Goal: Information Seeking & Learning: Learn about a topic

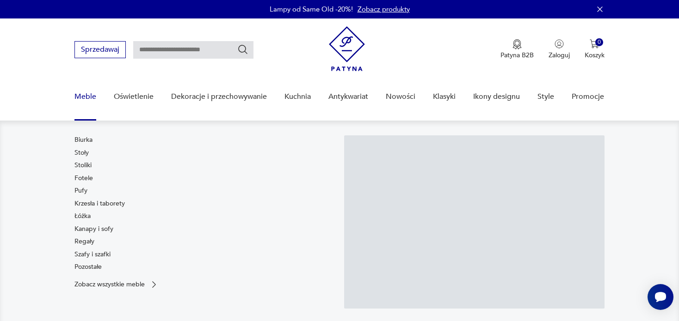
click at [80, 95] on link "Meble" at bounding box center [85, 97] width 22 height 36
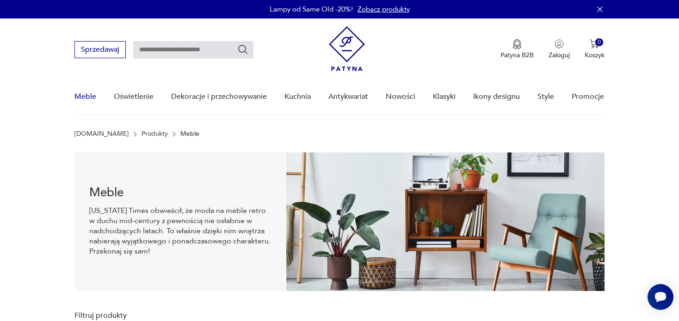
scroll to position [13, 0]
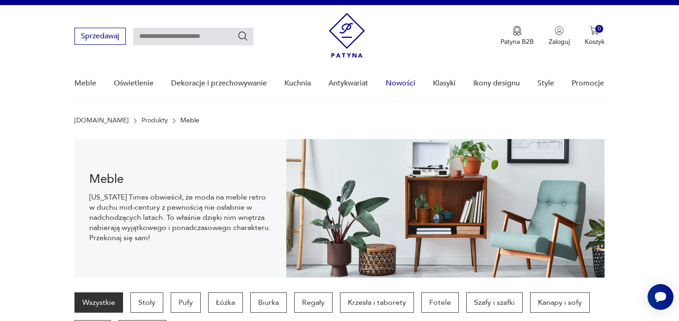
click at [408, 83] on link "Nowości" at bounding box center [401, 84] width 30 height 36
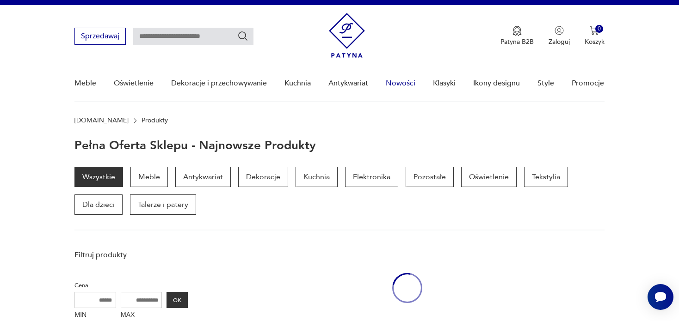
scroll to position [119, 0]
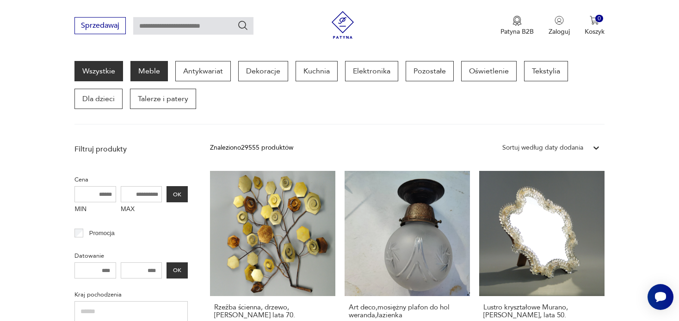
click at [148, 63] on p "Meble" at bounding box center [148, 71] width 37 height 20
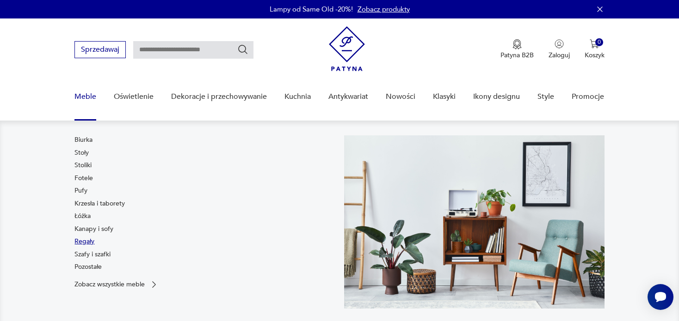
click at [89, 239] on link "Regały" at bounding box center [84, 241] width 20 height 9
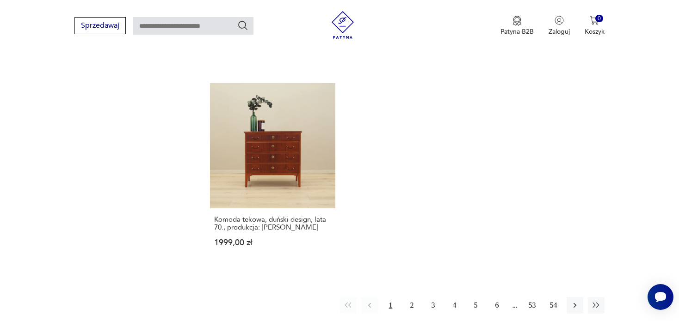
scroll to position [1457, 0]
click at [411, 296] on button "2" at bounding box center [412, 304] width 17 height 17
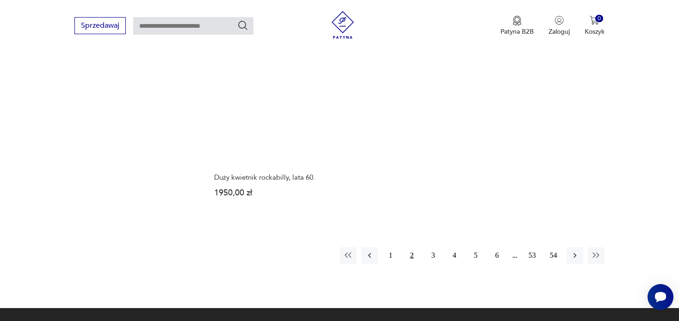
scroll to position [1436, 0]
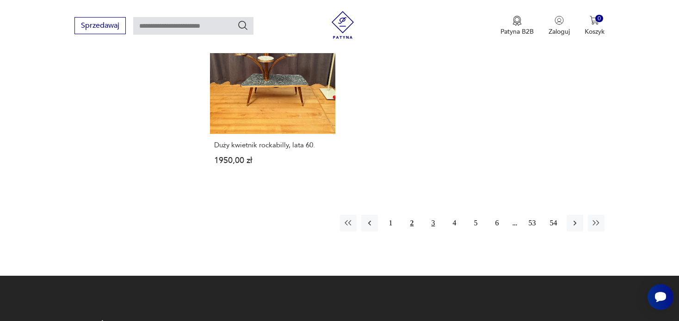
click at [432, 216] on button "3" at bounding box center [433, 223] width 17 height 17
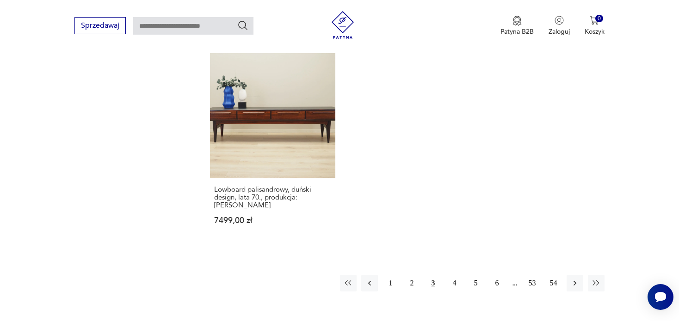
scroll to position [1456, 0]
click at [453, 274] on button "4" at bounding box center [454, 282] width 17 height 17
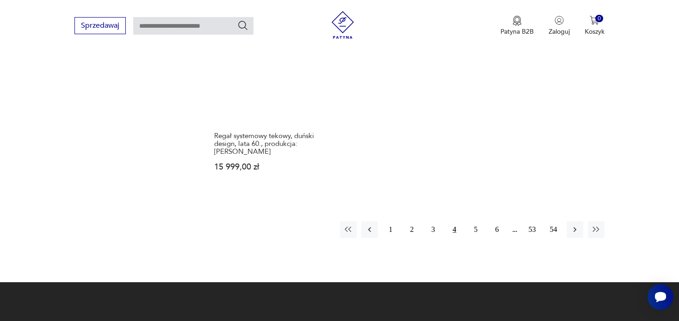
scroll to position [1525, 0]
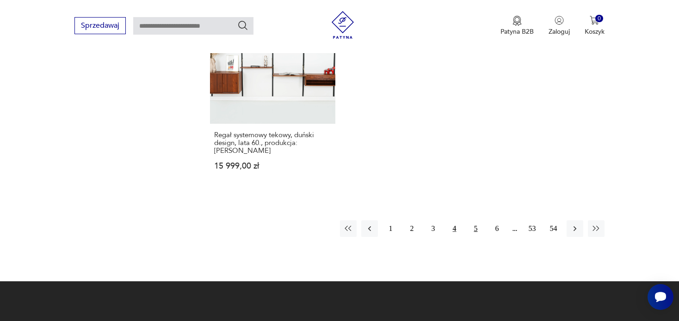
click at [476, 221] on button "5" at bounding box center [475, 229] width 17 height 17
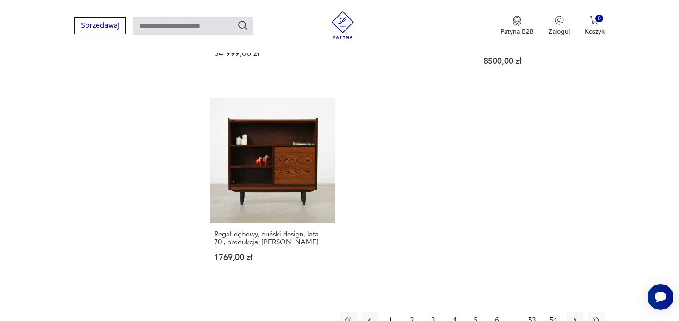
scroll to position [1374, 0]
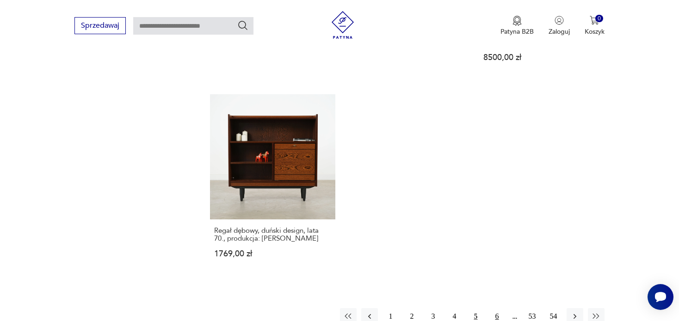
click at [501, 308] on button "6" at bounding box center [497, 316] width 17 height 17
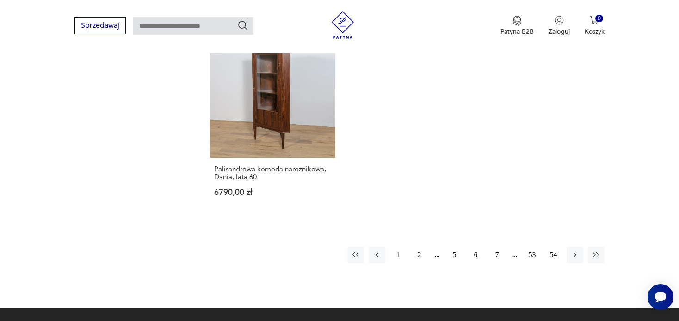
scroll to position [1397, 0]
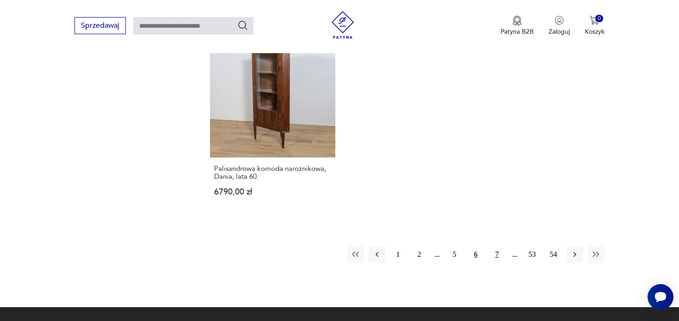
click at [494, 246] on button "7" at bounding box center [497, 254] width 17 height 17
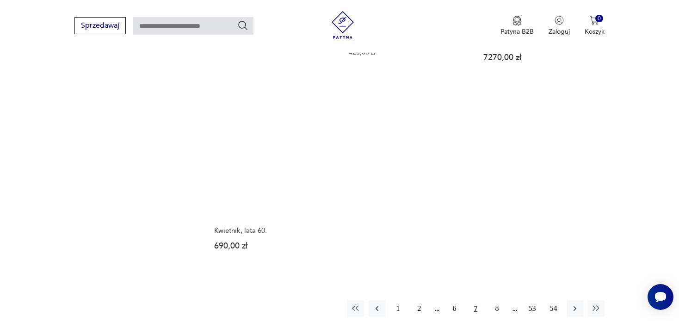
scroll to position [1351, 0]
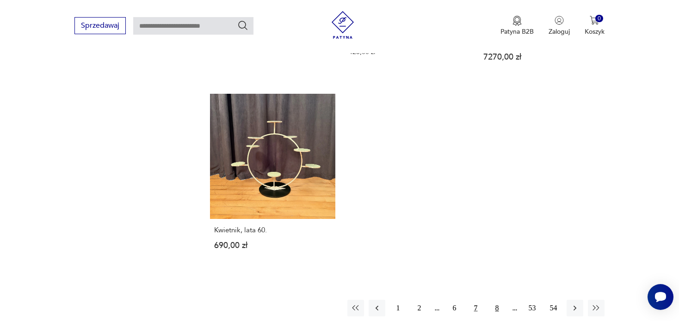
click at [497, 302] on button "8" at bounding box center [497, 308] width 17 height 17
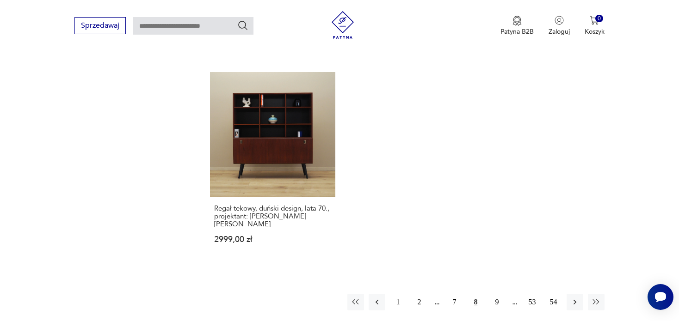
scroll to position [1351, 0]
click at [499, 293] on button "9" at bounding box center [497, 301] width 17 height 17
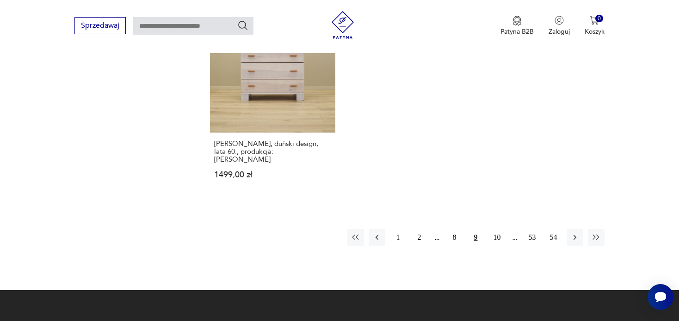
scroll to position [1455, 0]
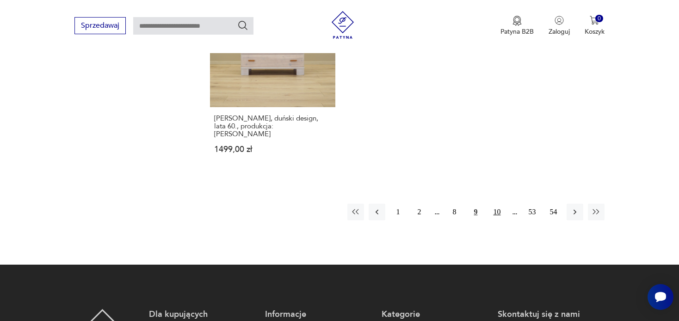
click at [494, 204] on button "10" at bounding box center [497, 212] width 17 height 17
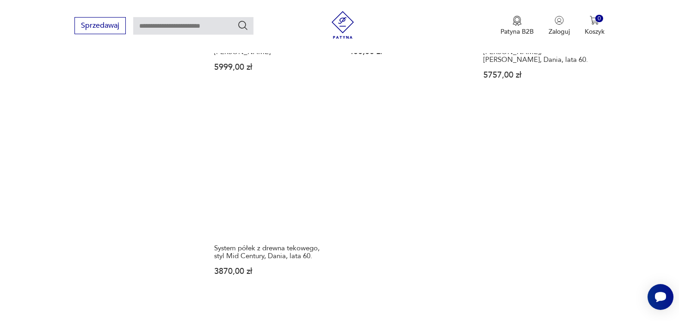
scroll to position [1358, 0]
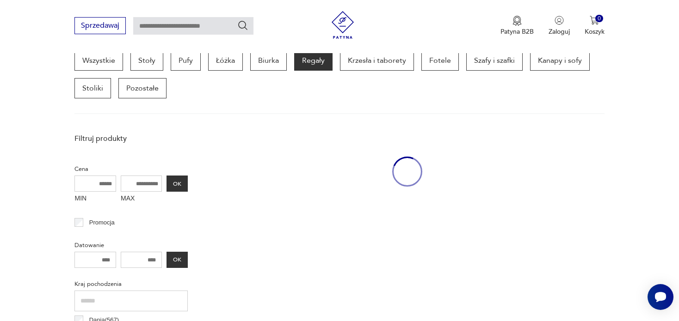
scroll to position [245, 0]
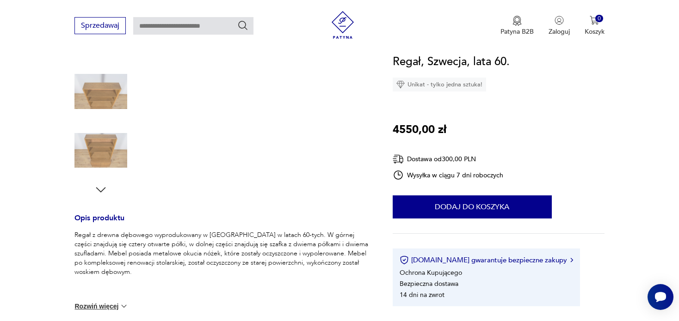
scroll to position [260, 0]
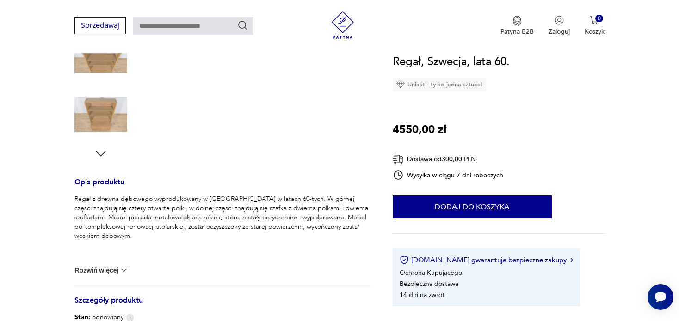
click at [127, 272] on img at bounding box center [123, 270] width 9 height 9
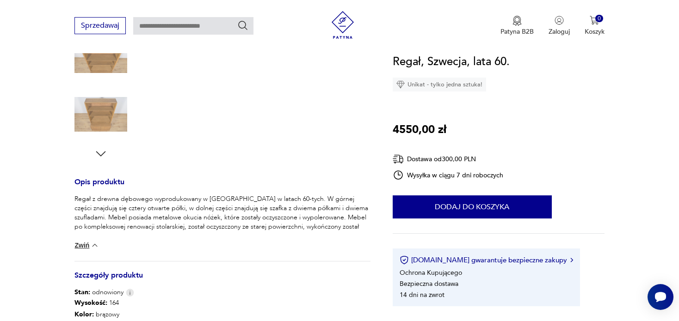
click at [82, 246] on button "Zwiń" at bounding box center [86, 245] width 25 height 9
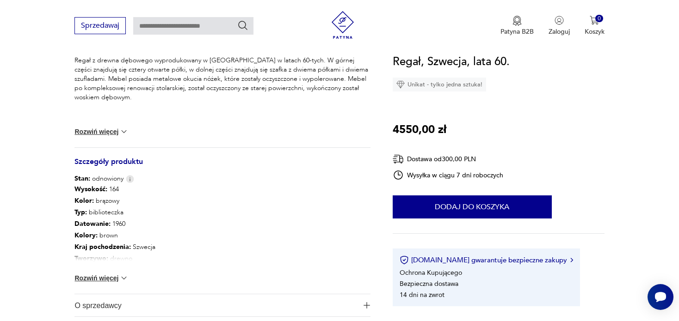
scroll to position [400, 0]
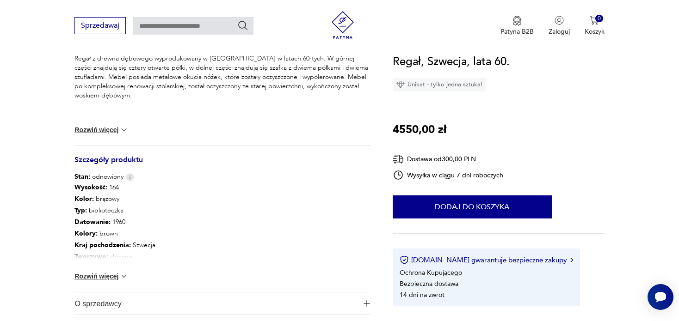
click at [111, 274] on button "Rozwiń więcej" at bounding box center [101, 276] width 54 height 9
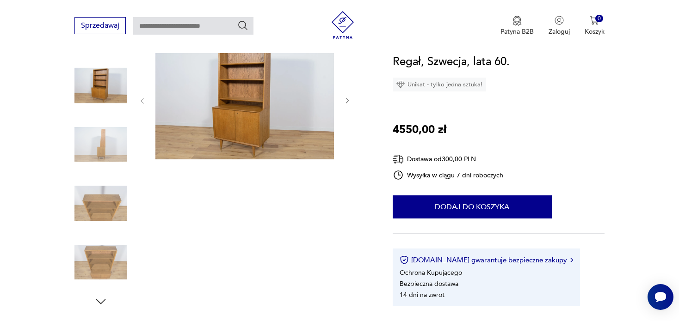
scroll to position [0, 0]
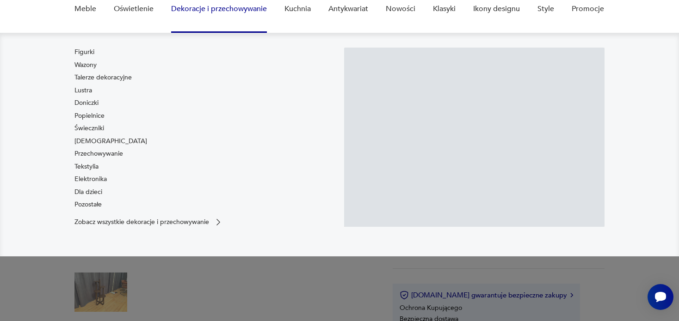
scroll to position [91, 0]
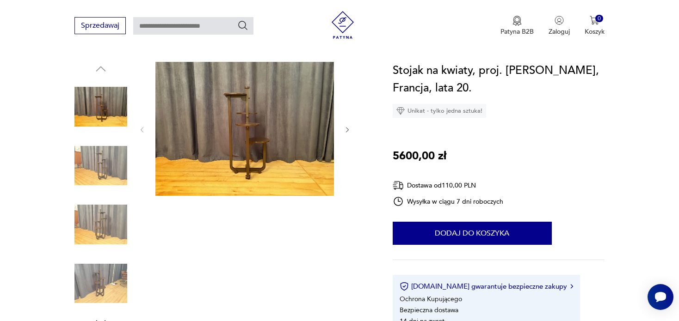
click at [94, 156] on img at bounding box center [100, 166] width 53 height 53
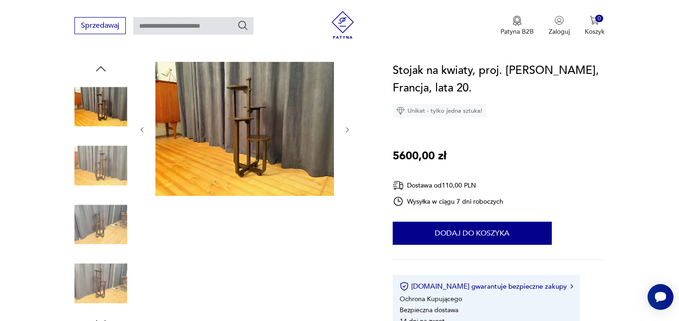
click at [105, 237] on img at bounding box center [100, 224] width 53 height 53
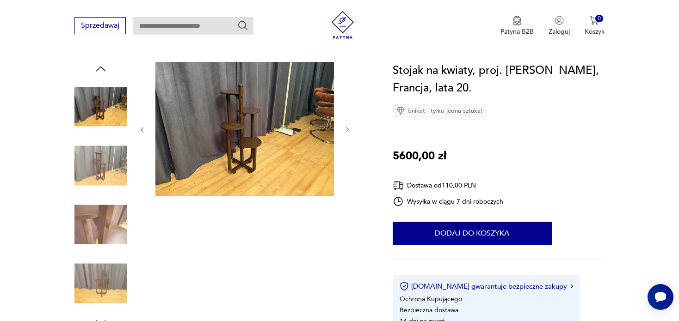
scroll to position [0, 0]
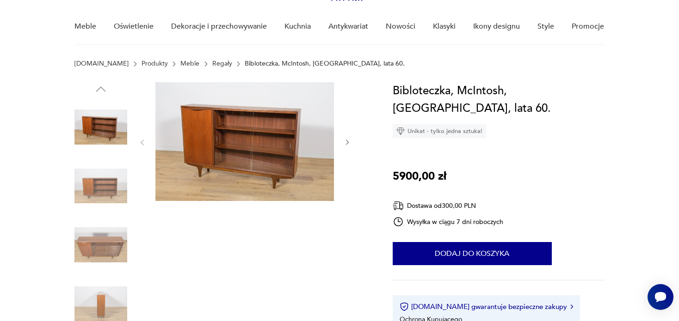
scroll to position [72, 0]
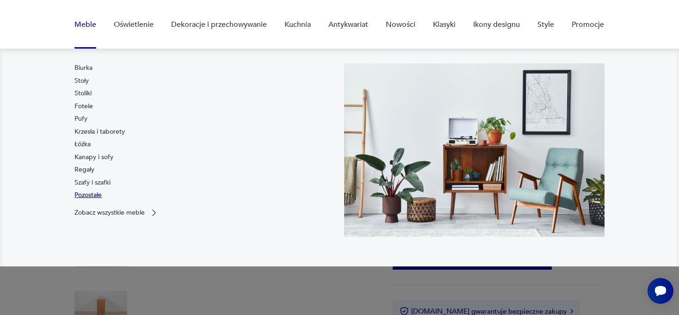
click at [90, 198] on link "Pozostałe" at bounding box center [87, 195] width 27 height 9
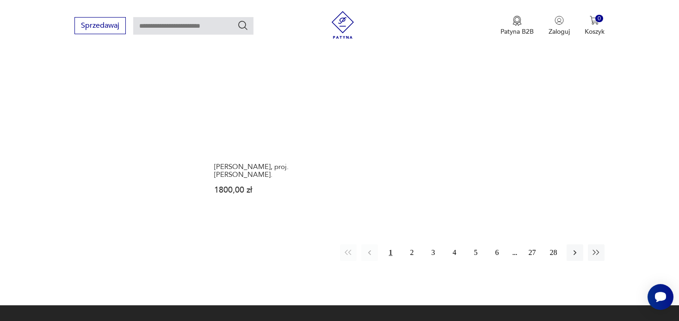
scroll to position [1396, 0]
